Goal: Communication & Community: Answer question/provide support

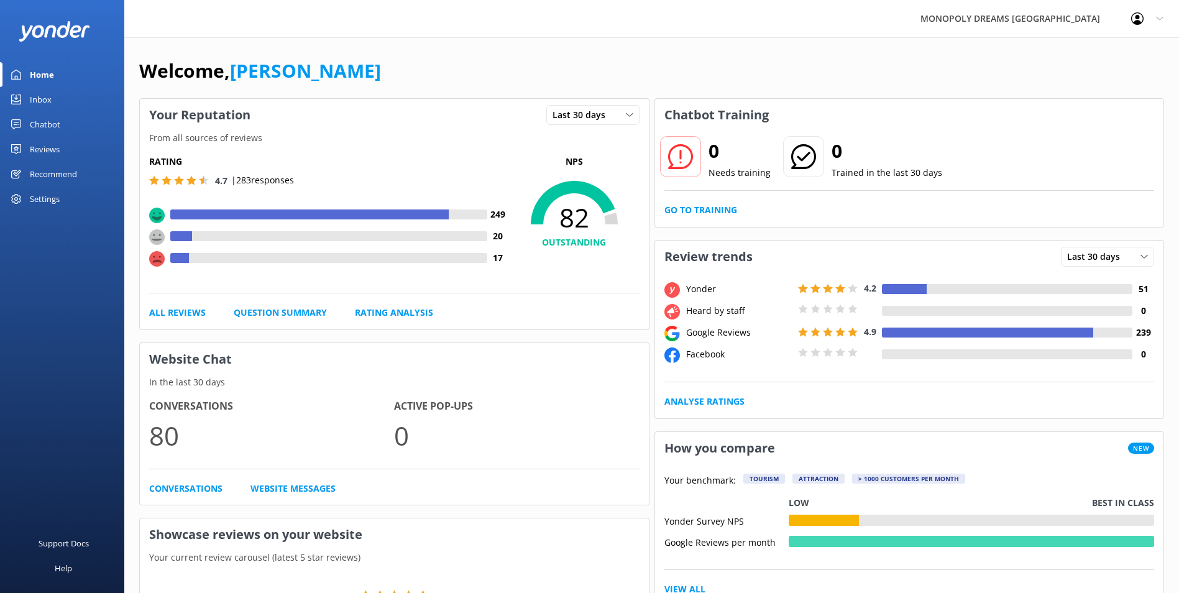
click at [43, 95] on div "Inbox" at bounding box center [41, 99] width 22 height 25
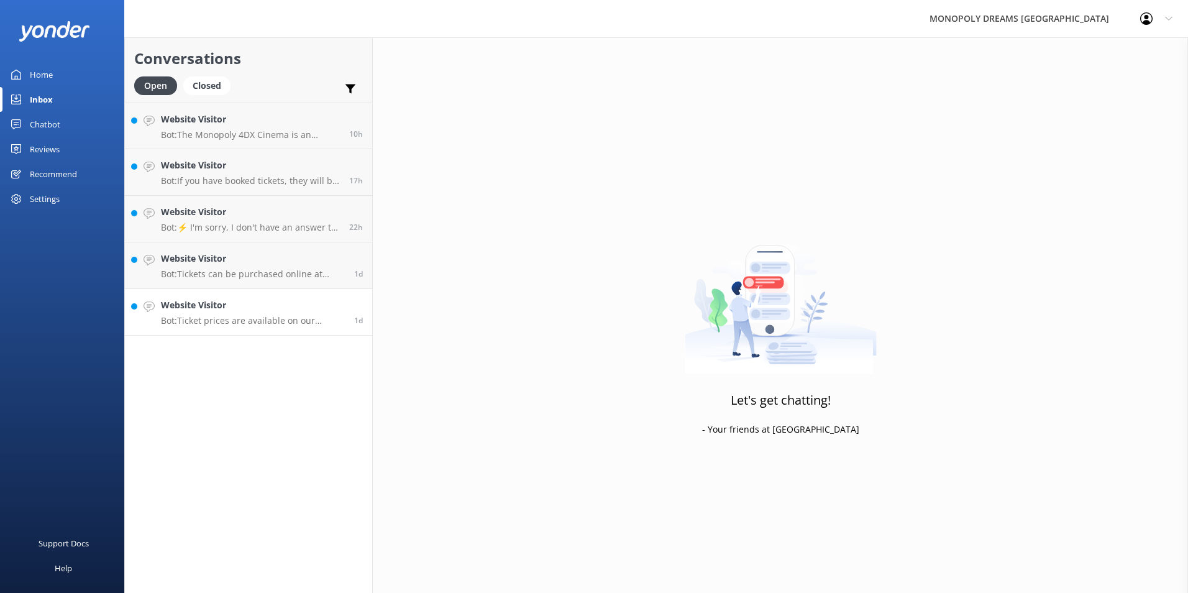
click at [252, 317] on p "Bot: Ticket prices are available on our bookings webpage at [URL][DOMAIN_NAME]." at bounding box center [253, 320] width 184 height 11
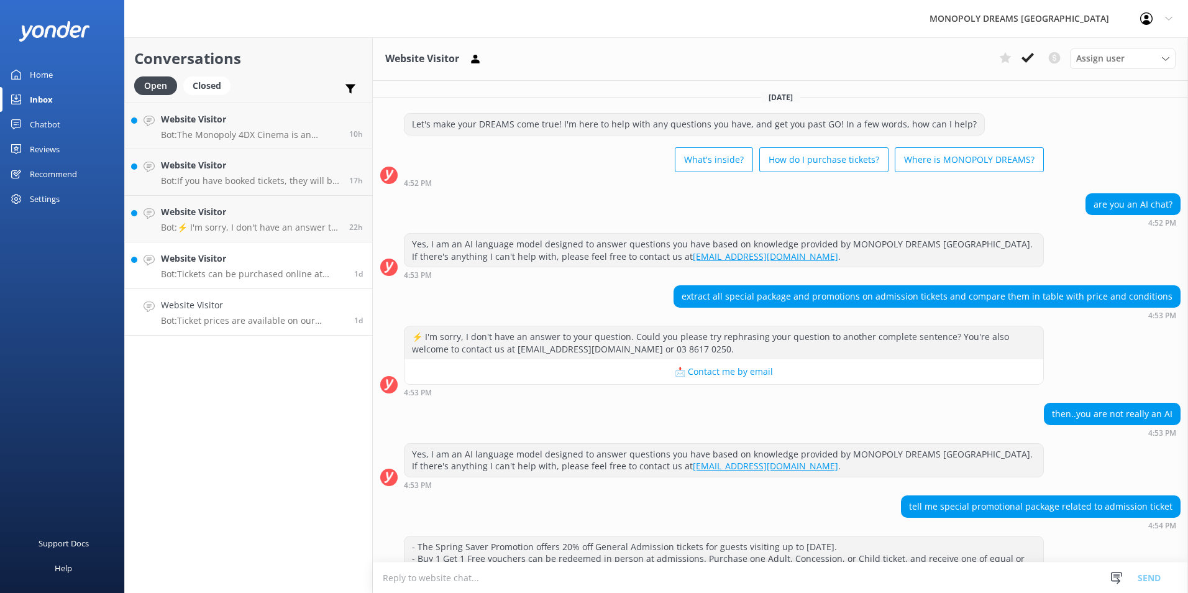
click at [203, 272] on p "Bot: Tickets can be purchased online at [URL][DOMAIN_NAME] or at our Admissions…" at bounding box center [253, 273] width 184 height 11
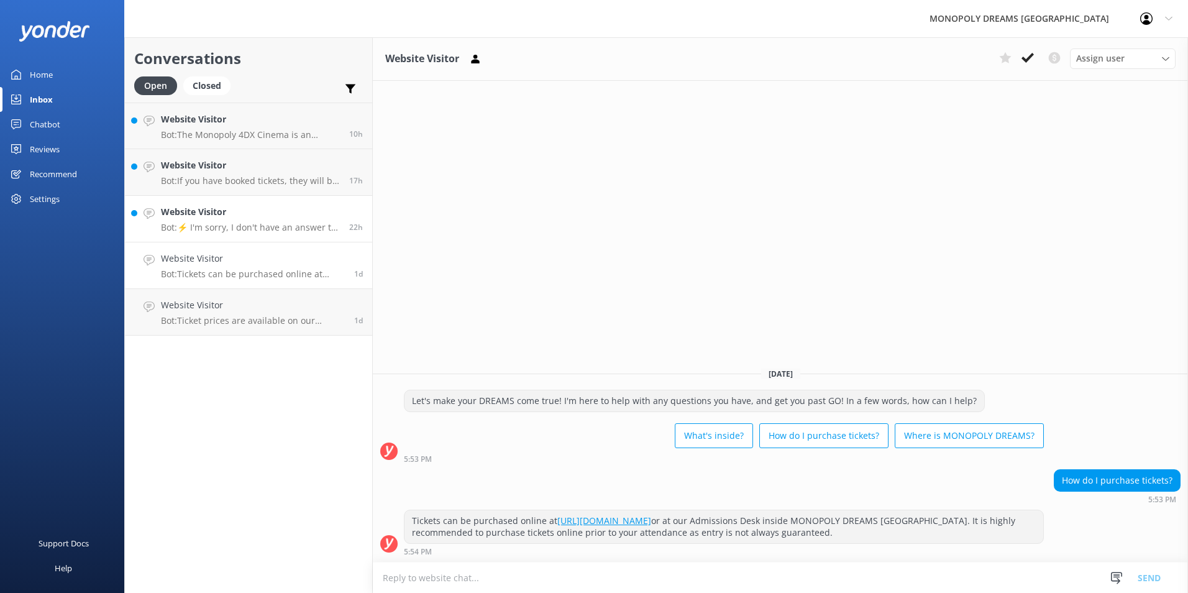
click at [272, 209] on h4 "Website Visitor" at bounding box center [250, 212] width 179 height 14
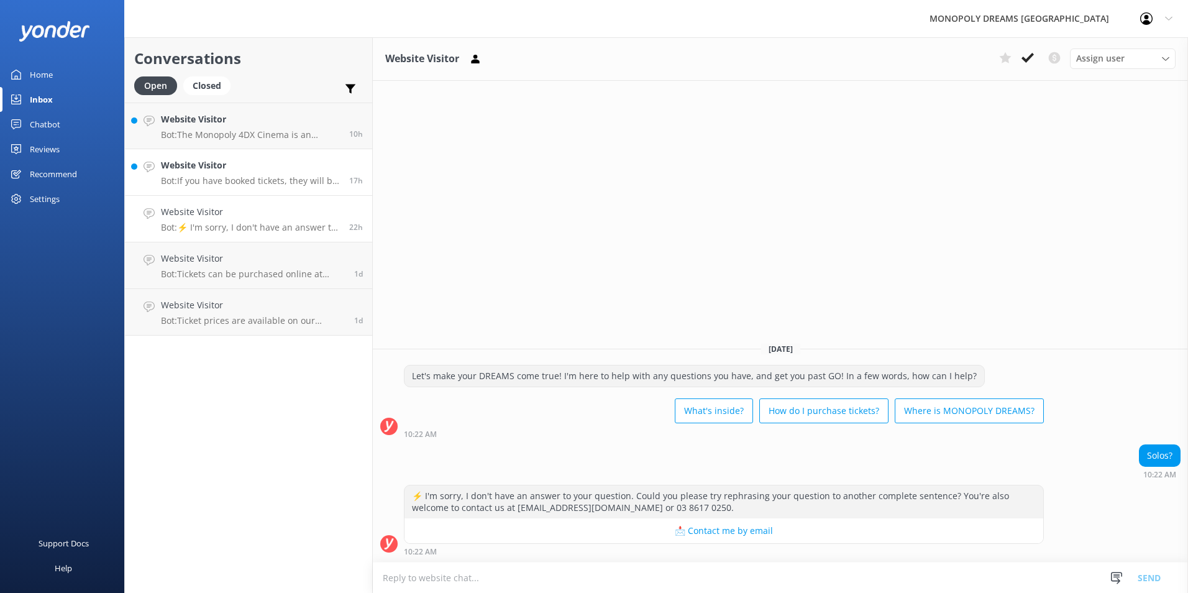
click at [260, 184] on p "Bot: If you have booked tickets, they will be available to collect on your arri…" at bounding box center [250, 180] width 179 height 11
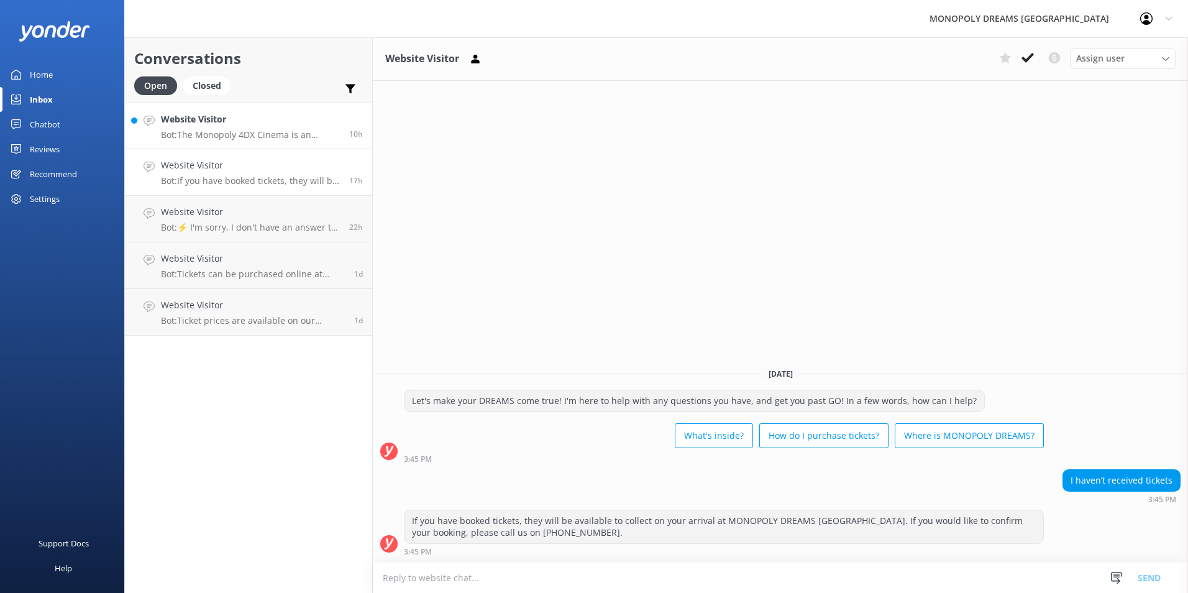
click at [245, 126] on h4 "Website Visitor" at bounding box center [250, 119] width 179 height 14
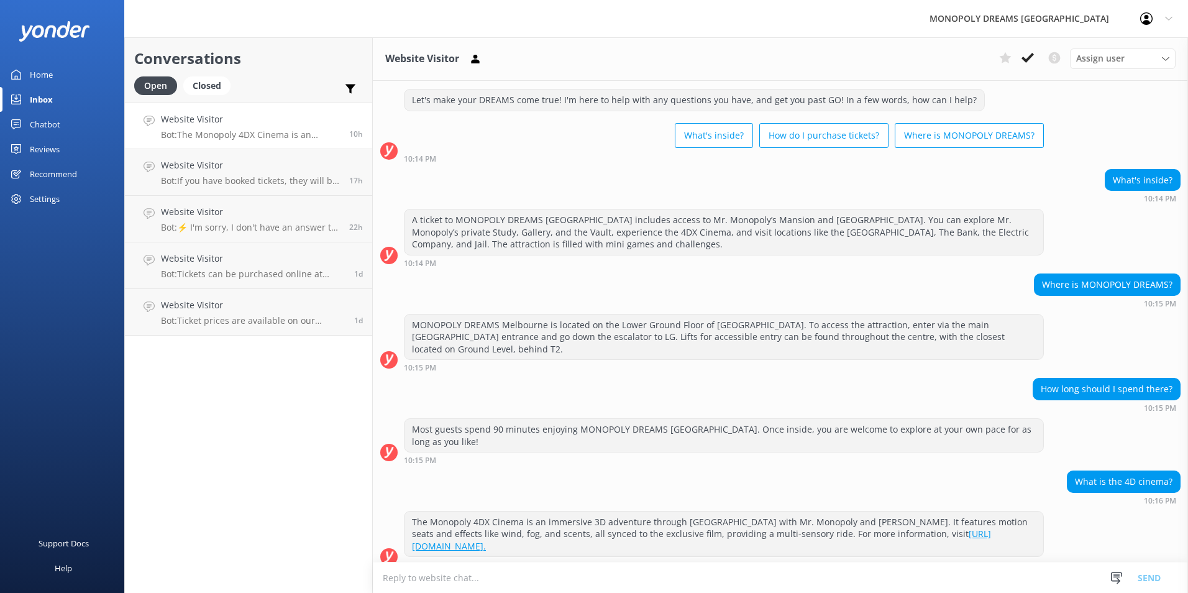
scroll to position [37, 0]
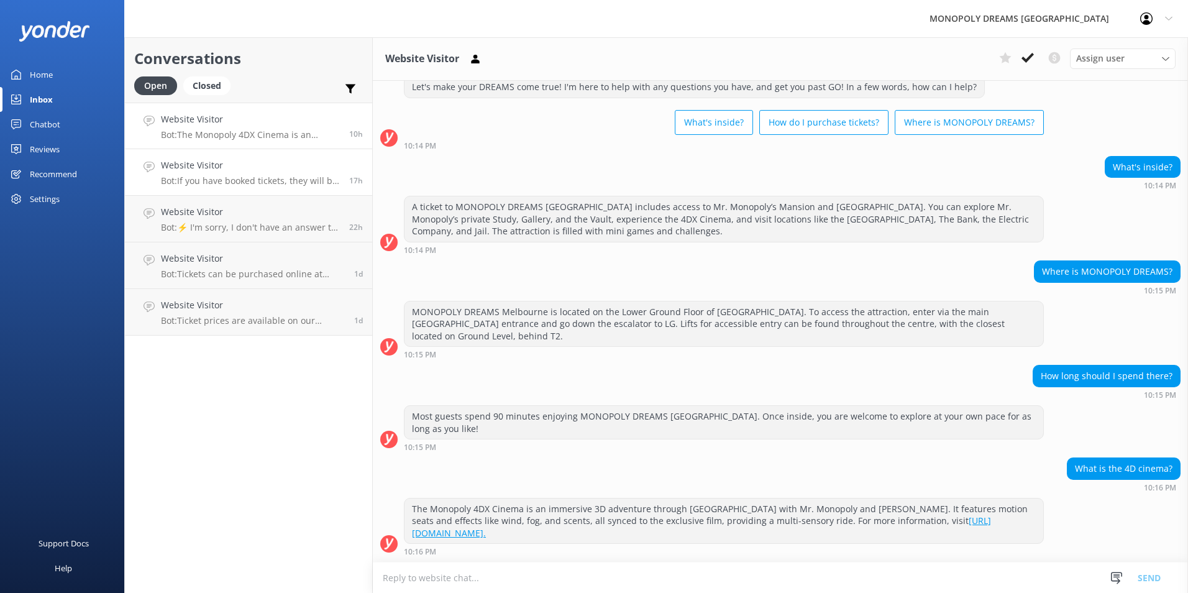
click at [233, 170] on h4 "Website Visitor" at bounding box center [250, 165] width 179 height 14
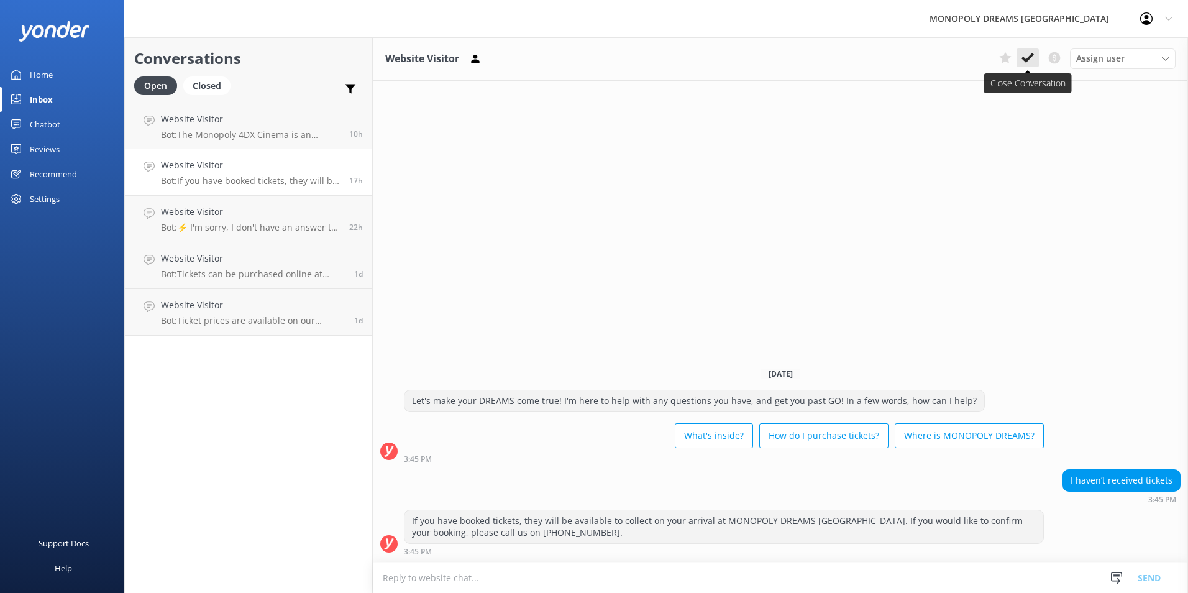
click at [1023, 57] on icon at bounding box center [1028, 58] width 12 height 12
